Goal: Find contact information: Obtain details needed to contact an individual or organization

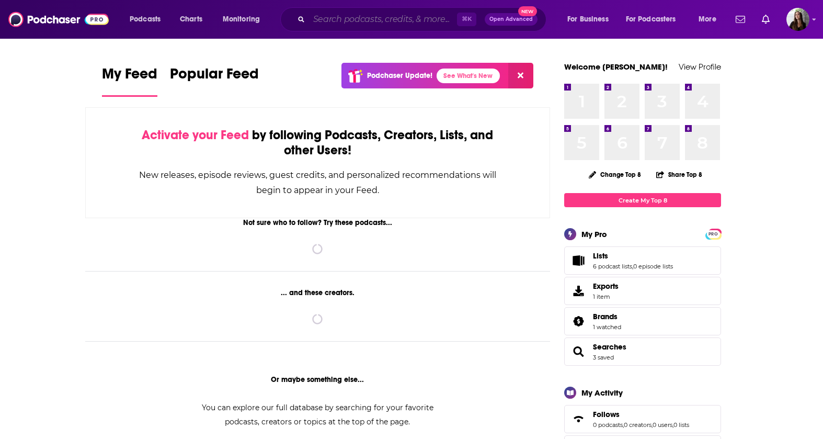
click at [391, 16] on input "Search podcasts, credits, & more..." at bounding box center [383, 19] width 148 height 17
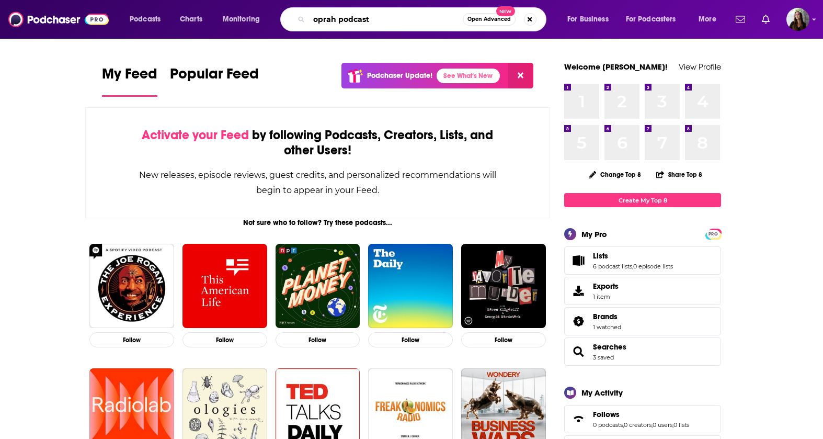
type input "oprah podcast"
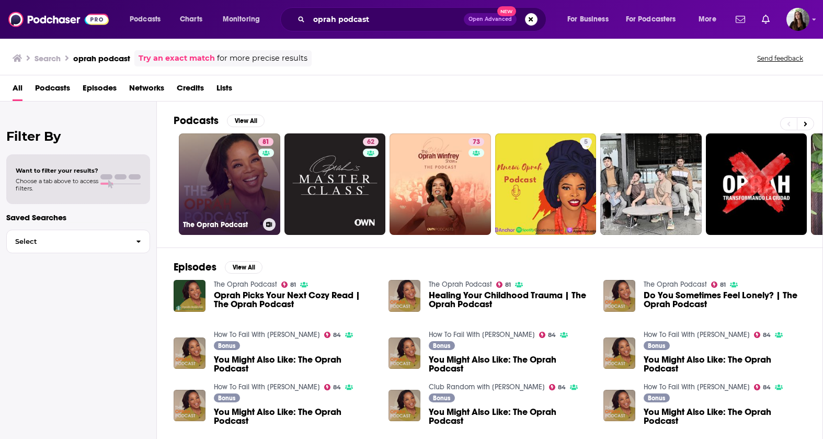
click at [252, 168] on link "81 The Oprah Podcast" at bounding box center [229, 183] width 101 height 101
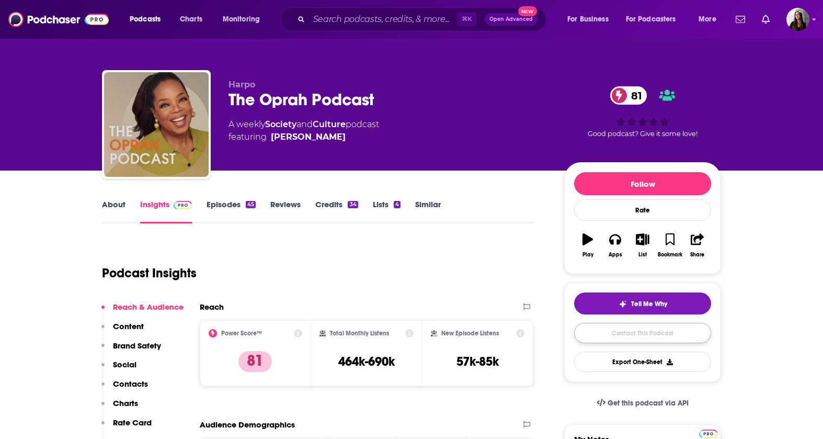
click at [631, 326] on link "Contact This Podcast" at bounding box center [642, 333] width 137 height 20
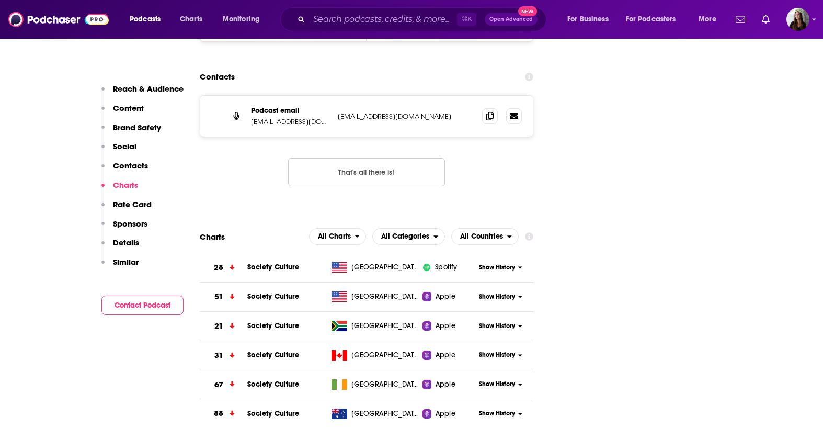
scroll to position [1322, 0]
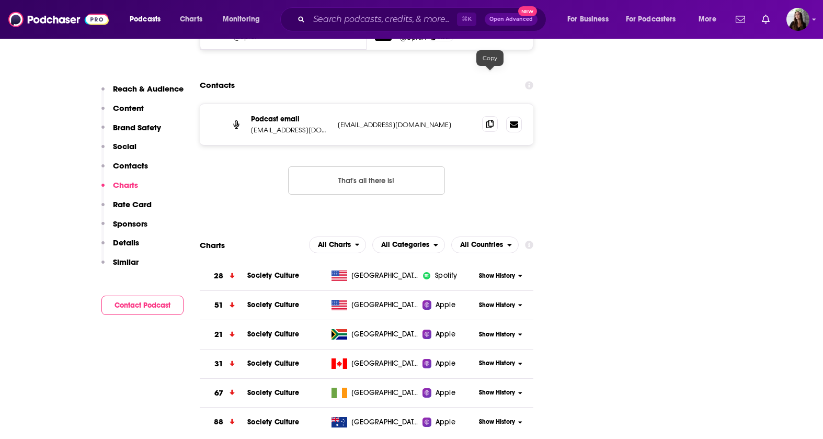
click at [491, 116] on span at bounding box center [490, 124] width 16 height 16
